Goal: Task Accomplishment & Management: Manage account settings

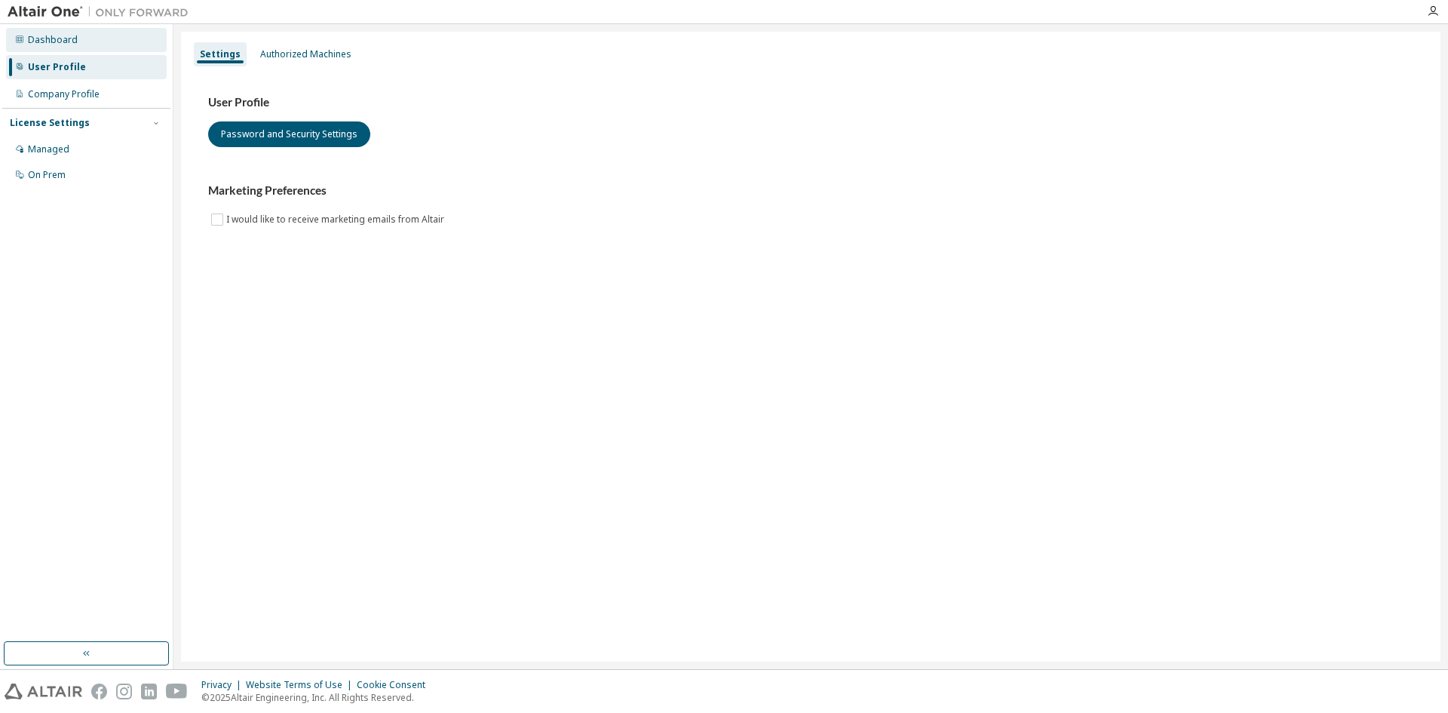
click at [100, 47] on div "Dashboard" at bounding box center [86, 40] width 161 height 24
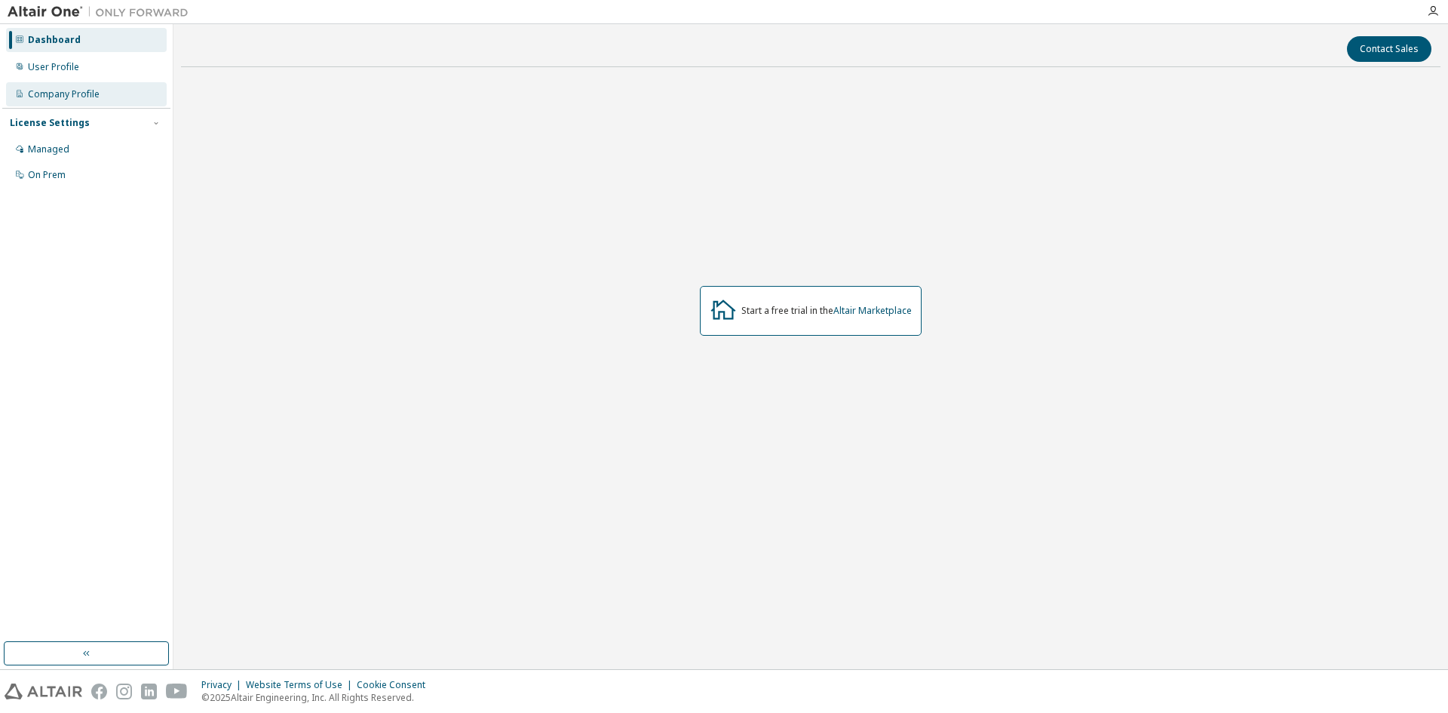
click at [78, 92] on div "Company Profile" at bounding box center [64, 94] width 72 height 12
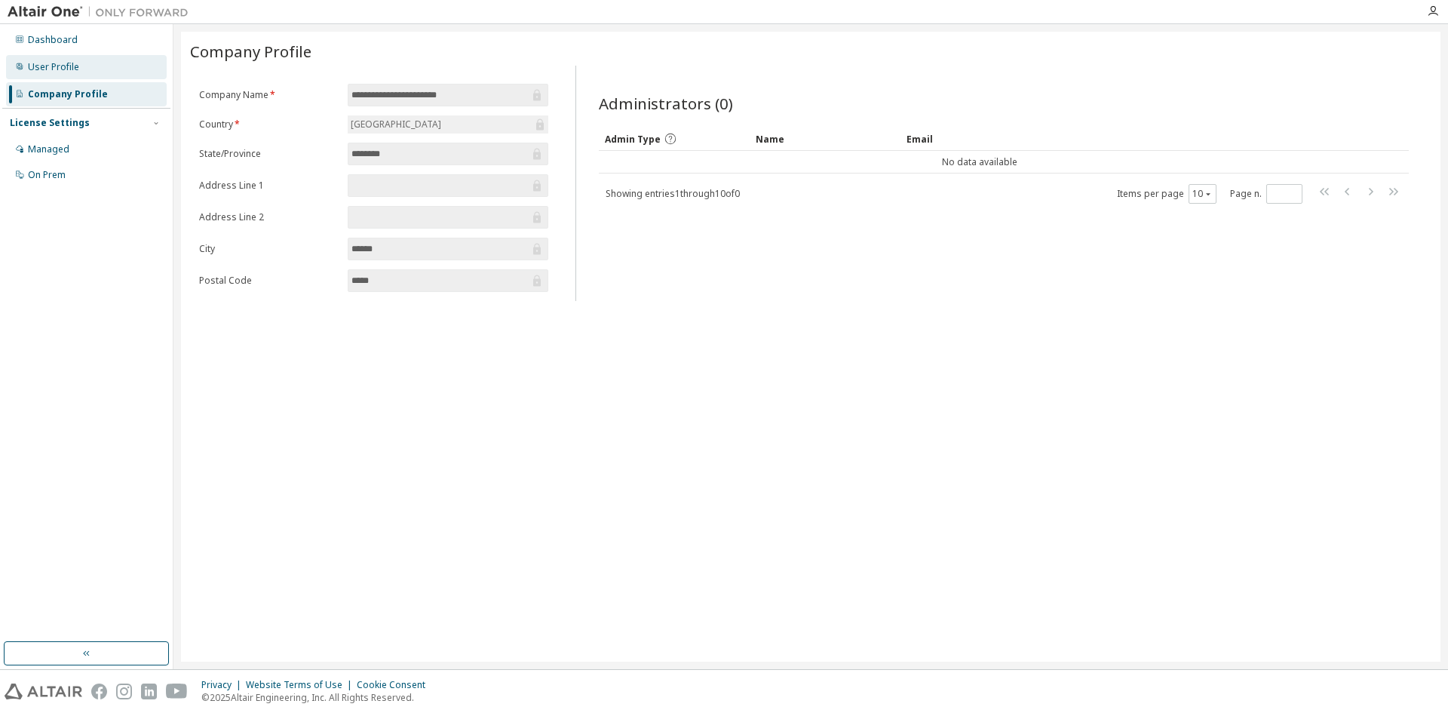
click at [72, 76] on div "User Profile" at bounding box center [86, 67] width 161 height 24
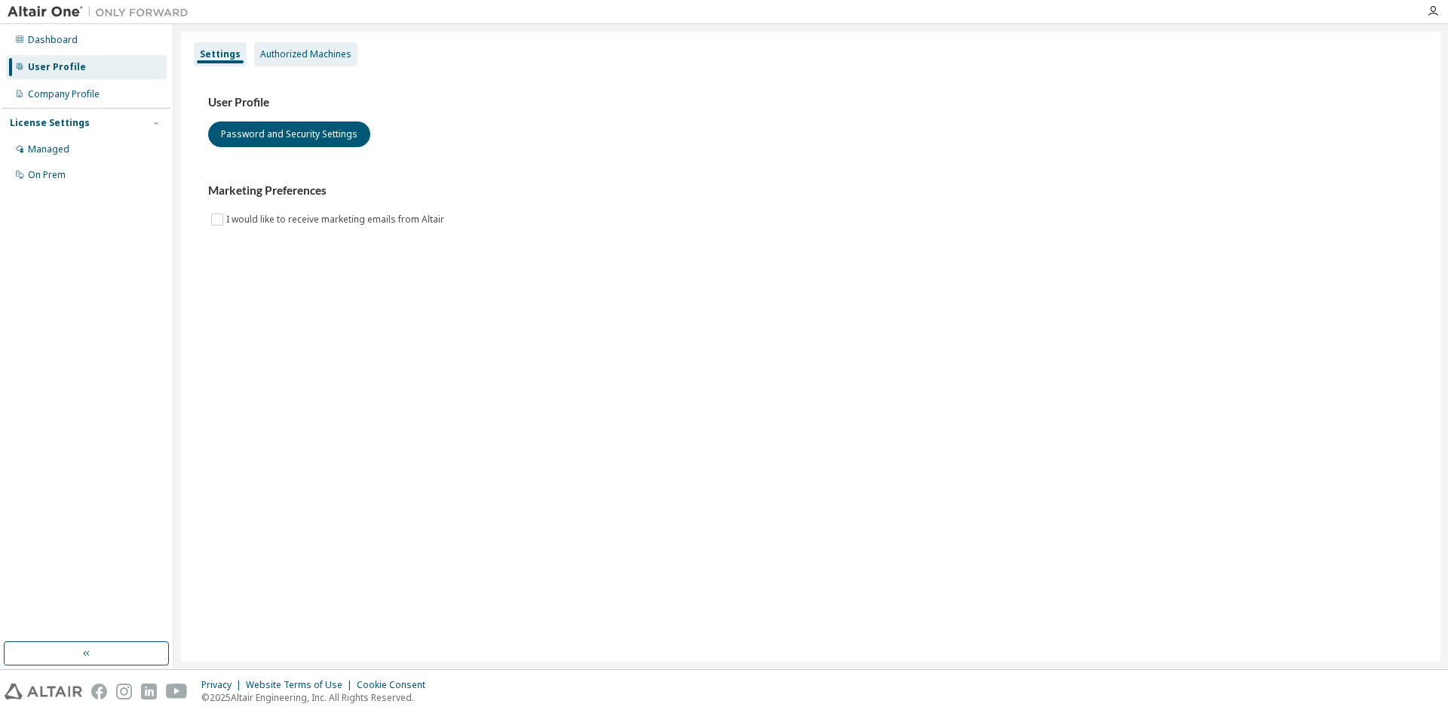
click at [286, 64] on div "Authorized Machines" at bounding box center [305, 54] width 103 height 24
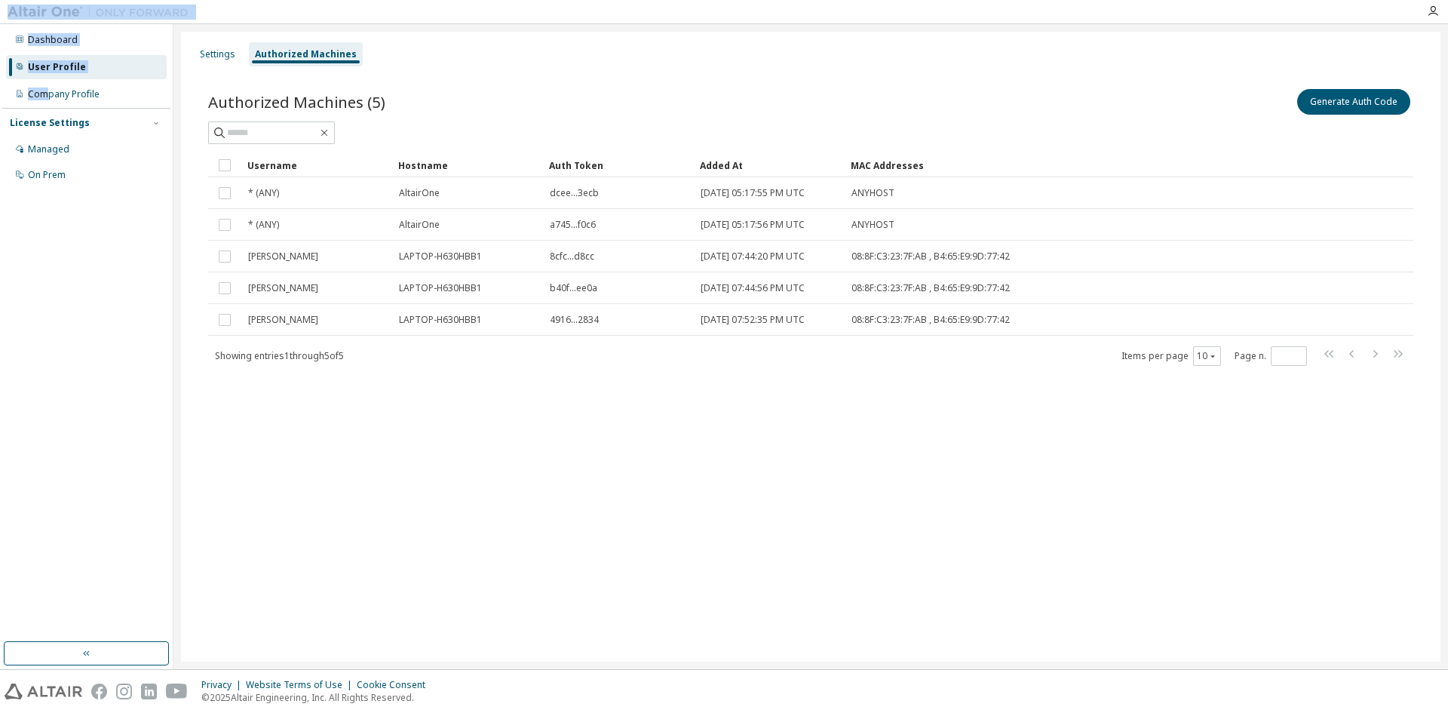
drag, startPoint x: 46, startPoint y: 106, endPoint x: 26, endPoint y: -66, distance: 173.2
click at [26, 0] on html "Dashboard User Profile Company Profile License Settings Managed On Prem Setting…" at bounding box center [724, 356] width 1448 height 713
click at [154, 311] on div "Dashboard User Profile Company Profile License Settings Managed On Prem" at bounding box center [86, 332] width 168 height 613
click at [32, 34] on div "Dashboard" at bounding box center [53, 40] width 50 height 12
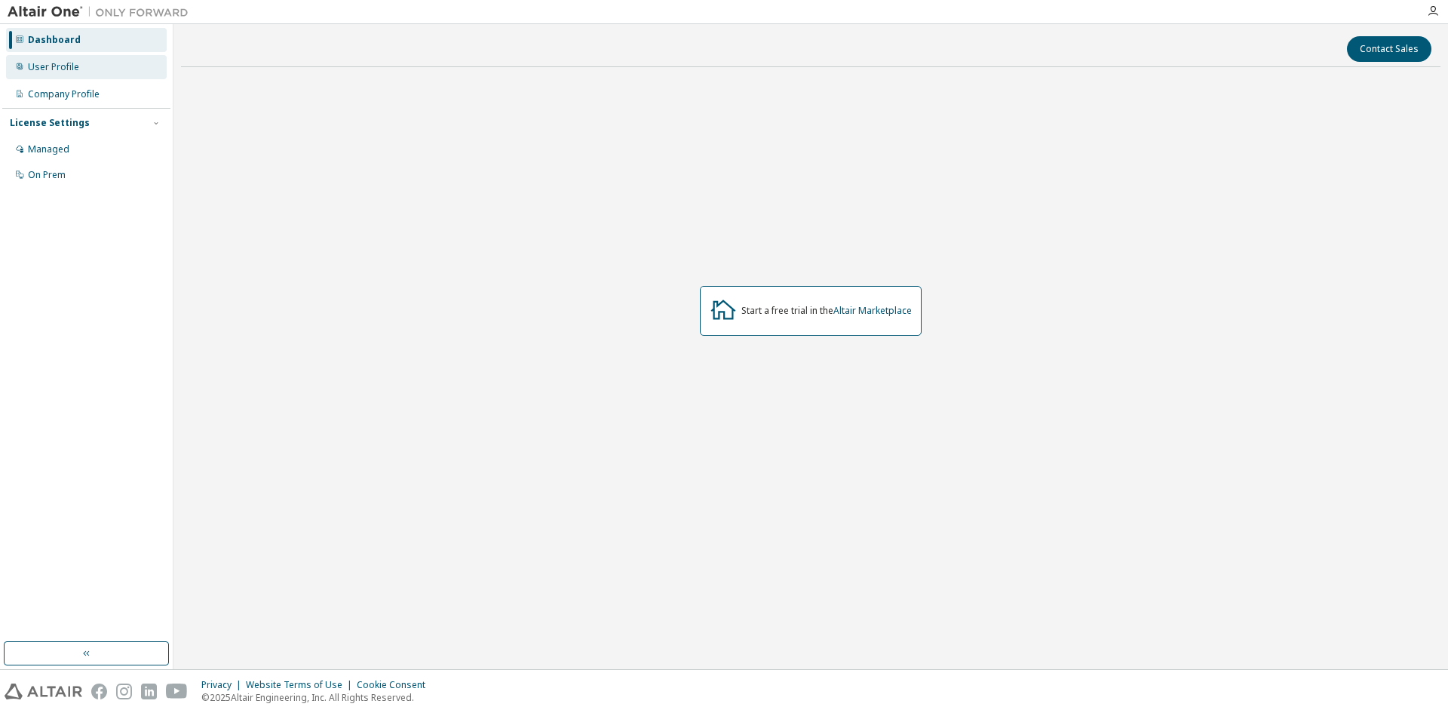
click at [33, 74] on div "User Profile" at bounding box center [86, 67] width 161 height 24
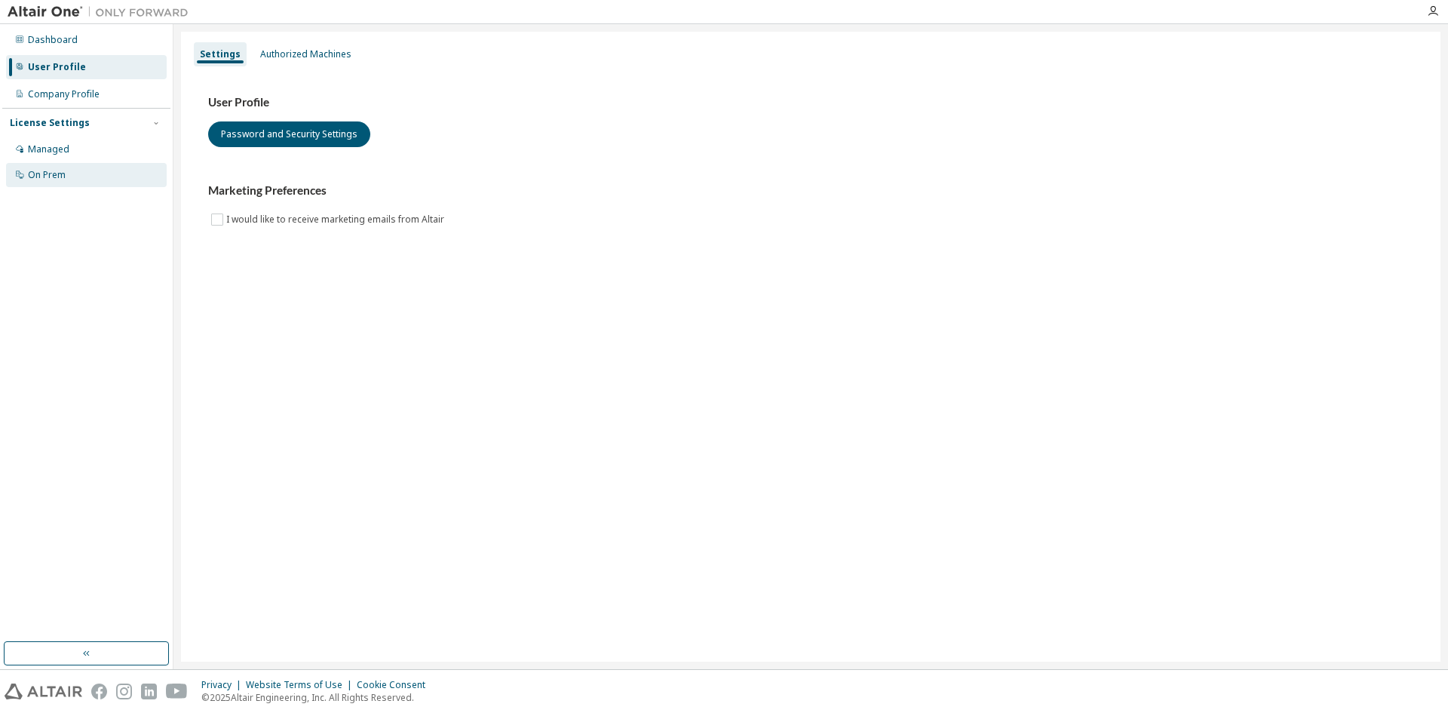
click at [119, 167] on div "On Prem" at bounding box center [86, 175] width 161 height 24
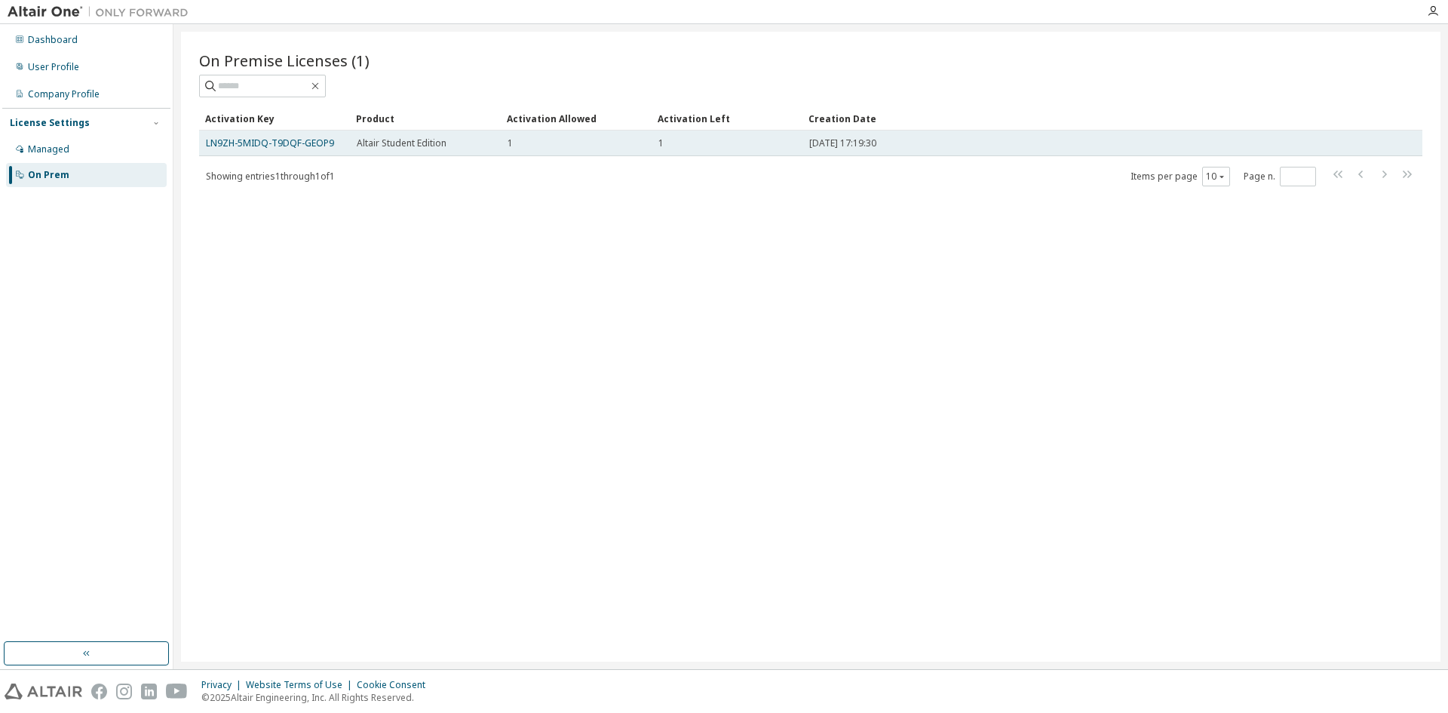
click at [437, 141] on span "Altair Student Edition" at bounding box center [402, 143] width 90 height 12
